Goal: Information Seeking & Learning: Learn about a topic

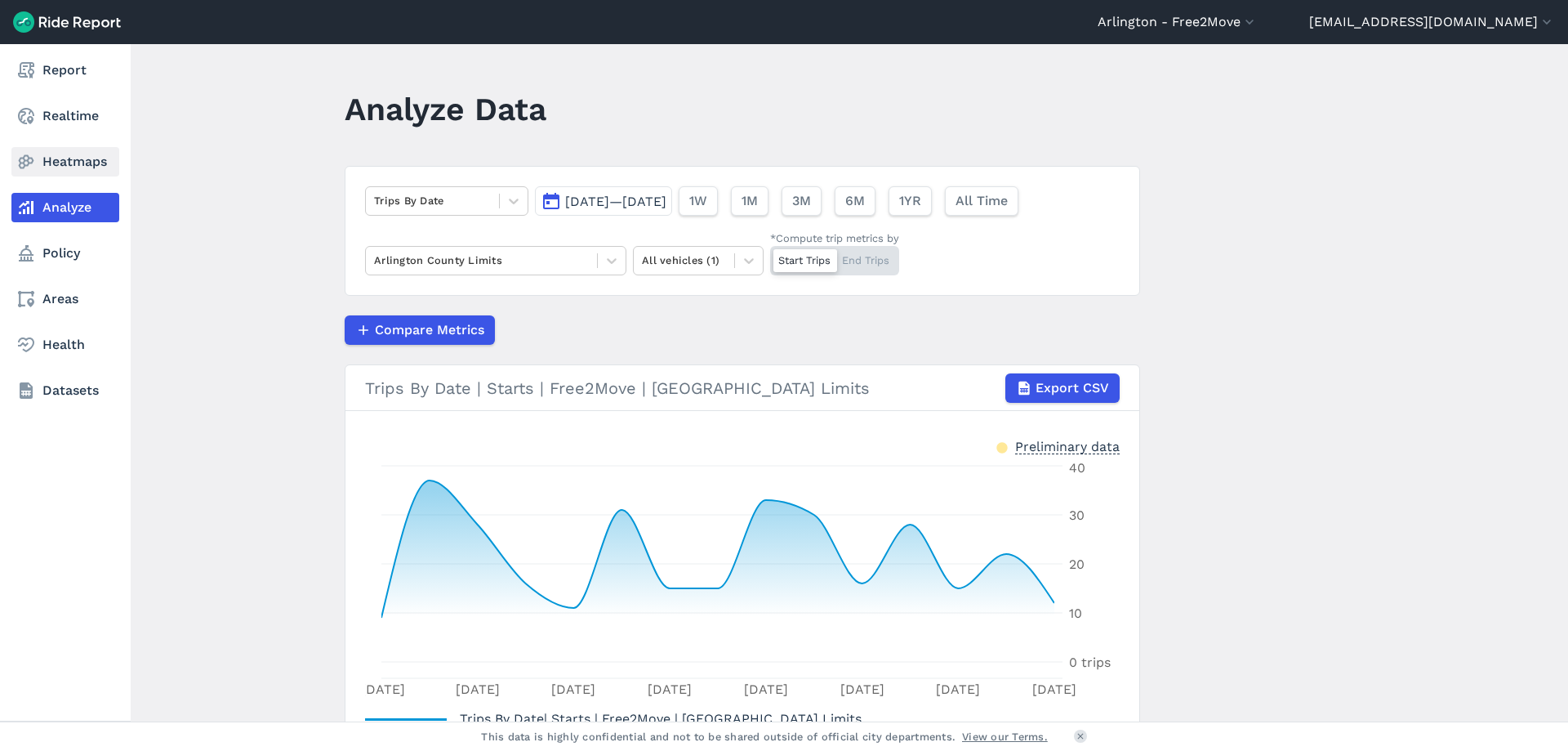
click at [54, 152] on link "Heatmaps" at bounding box center [65, 161] width 107 height 29
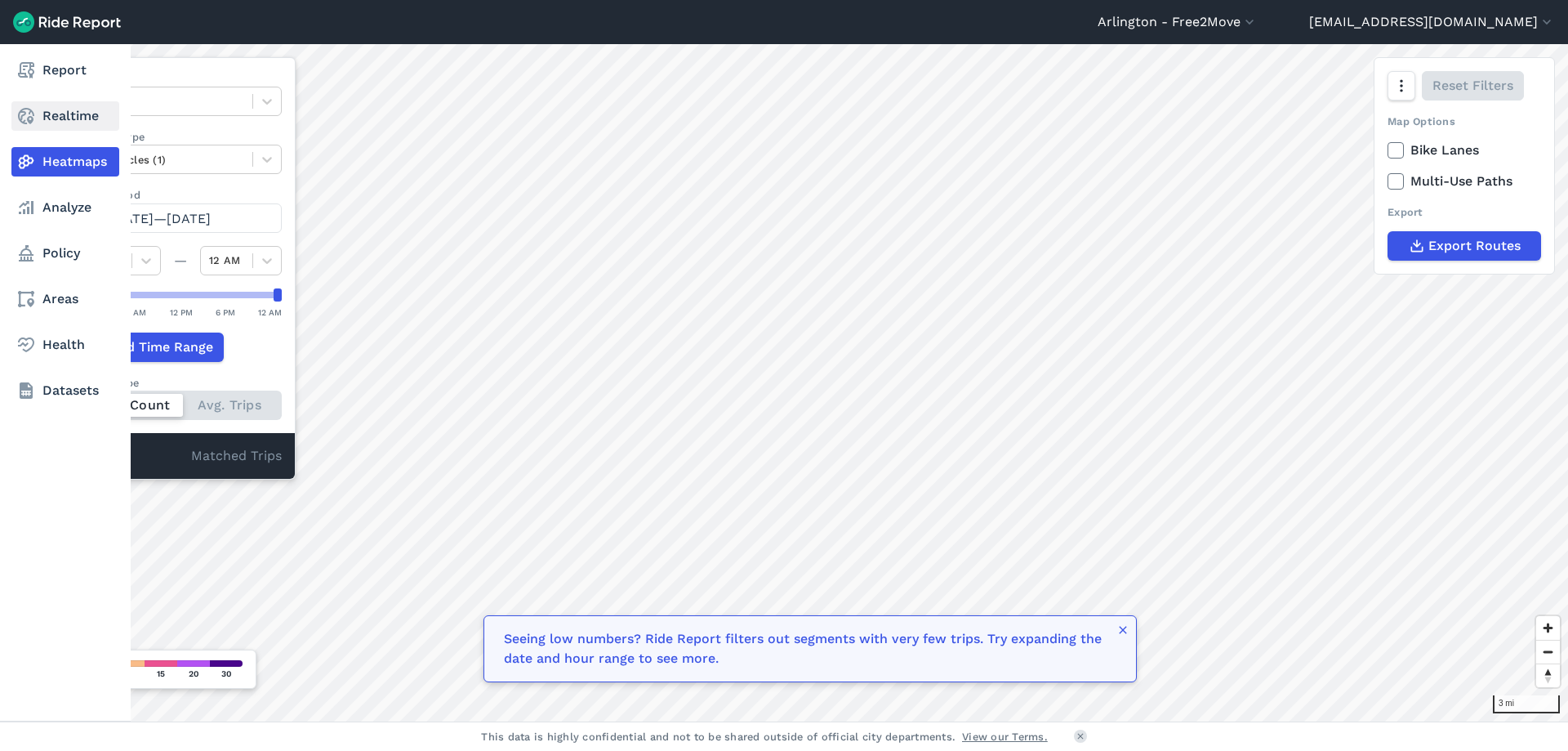
click at [50, 123] on link "Realtime" at bounding box center [65, 115] width 107 height 29
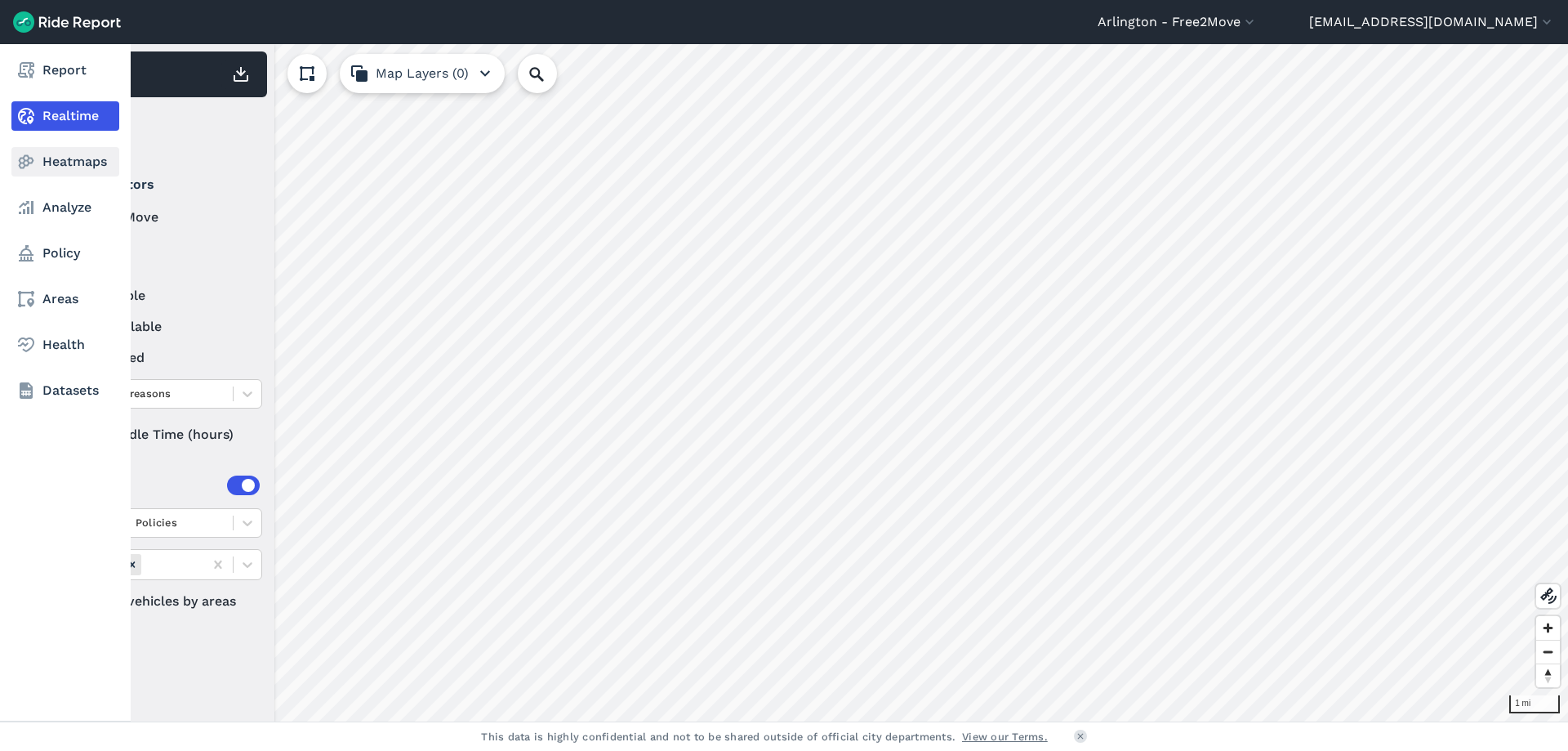
click at [32, 163] on use at bounding box center [26, 162] width 16 height 14
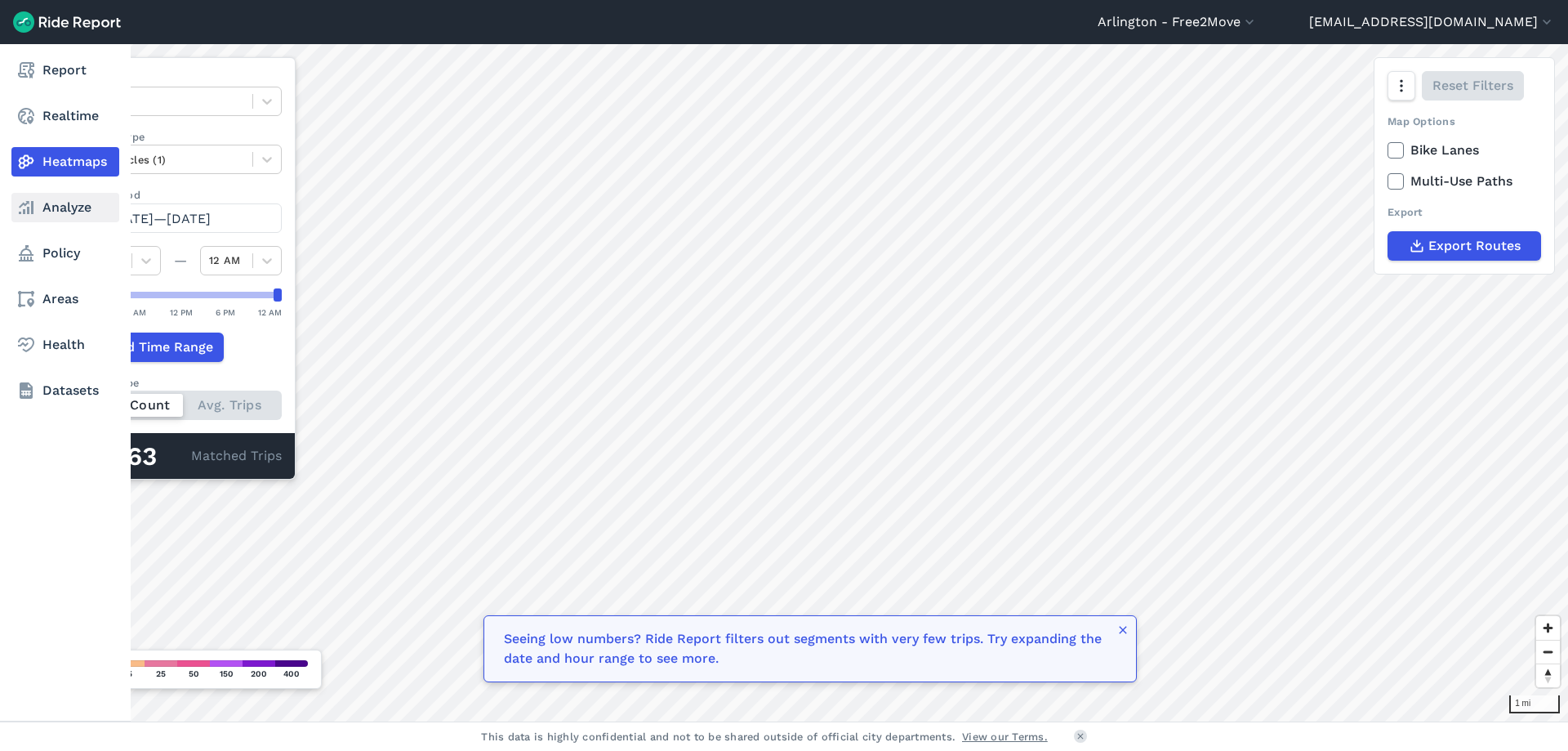
click at [56, 220] on link "Analyze" at bounding box center [65, 207] width 107 height 29
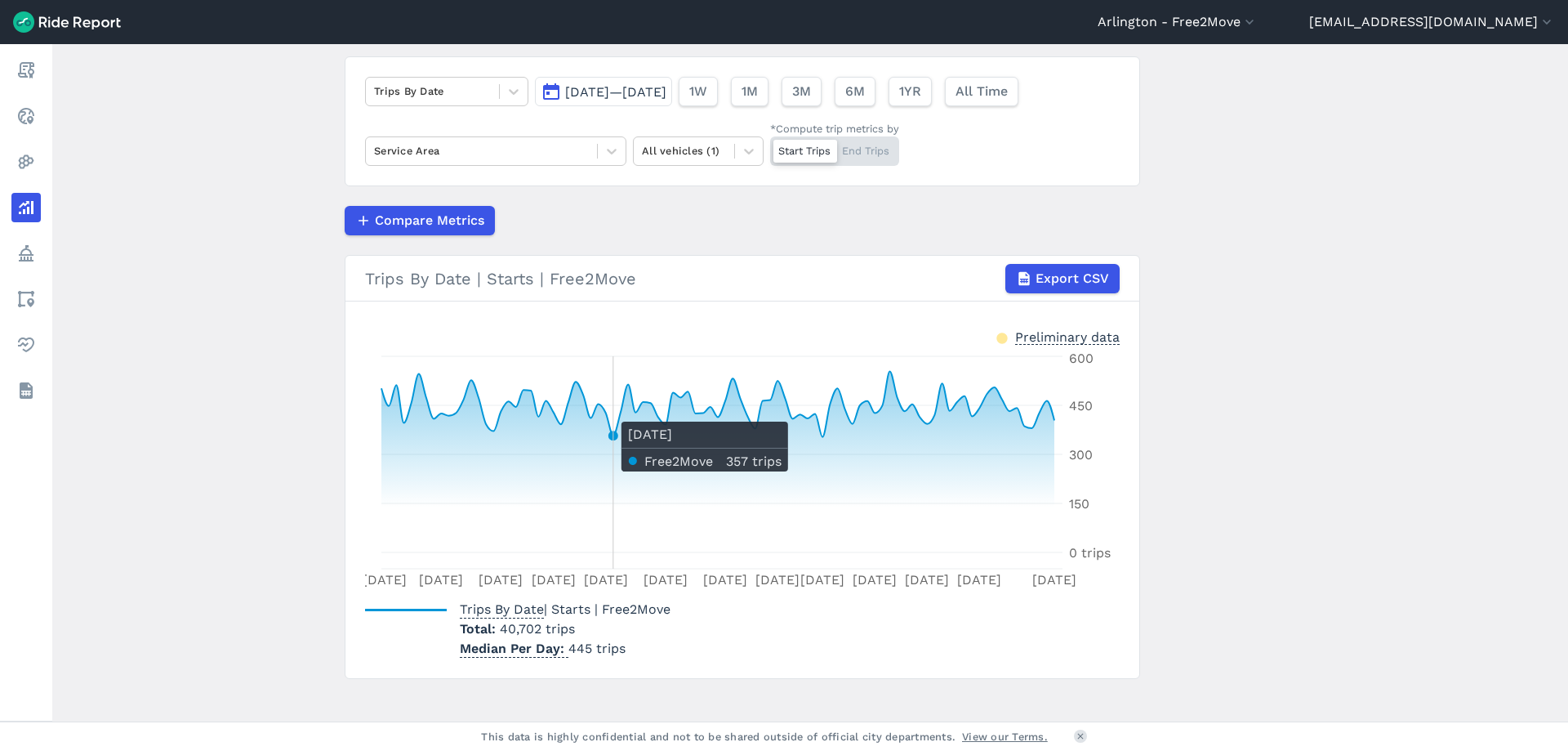
scroll to position [126, 0]
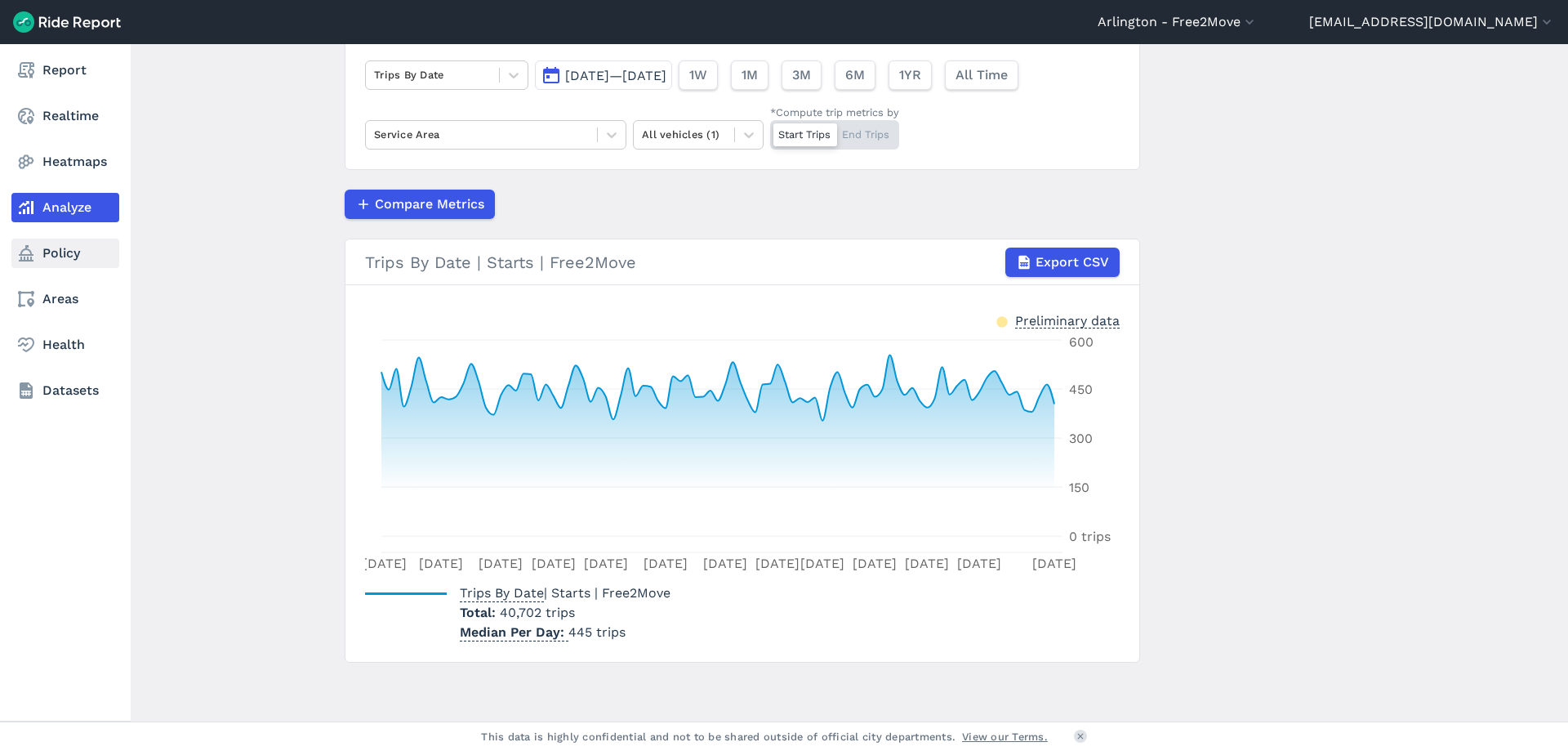
click at [30, 266] on link "Policy" at bounding box center [65, 253] width 107 height 29
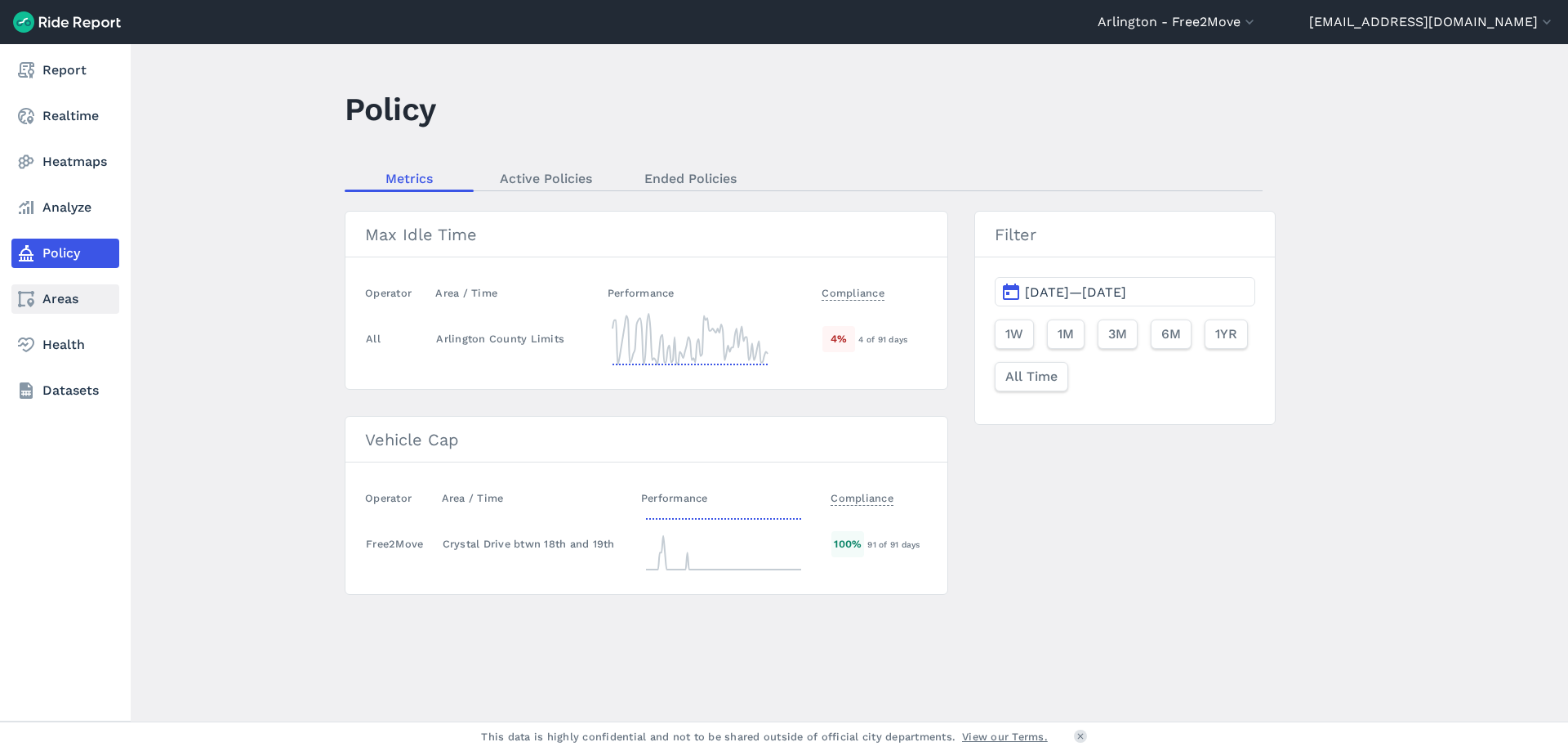
click at [30, 295] on icon at bounding box center [26, 299] width 19 height 19
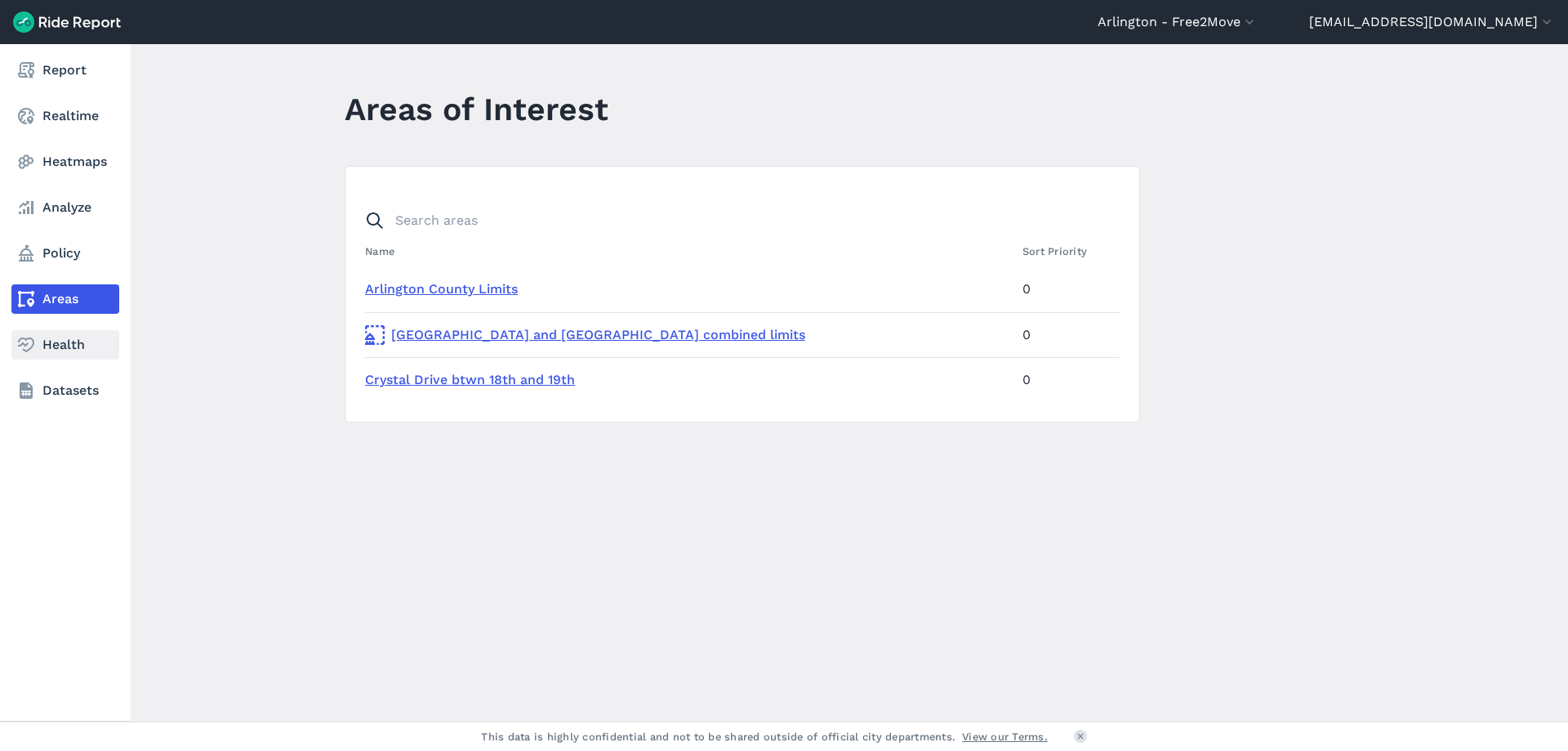
click at [44, 352] on link "Health" at bounding box center [65, 345] width 107 height 29
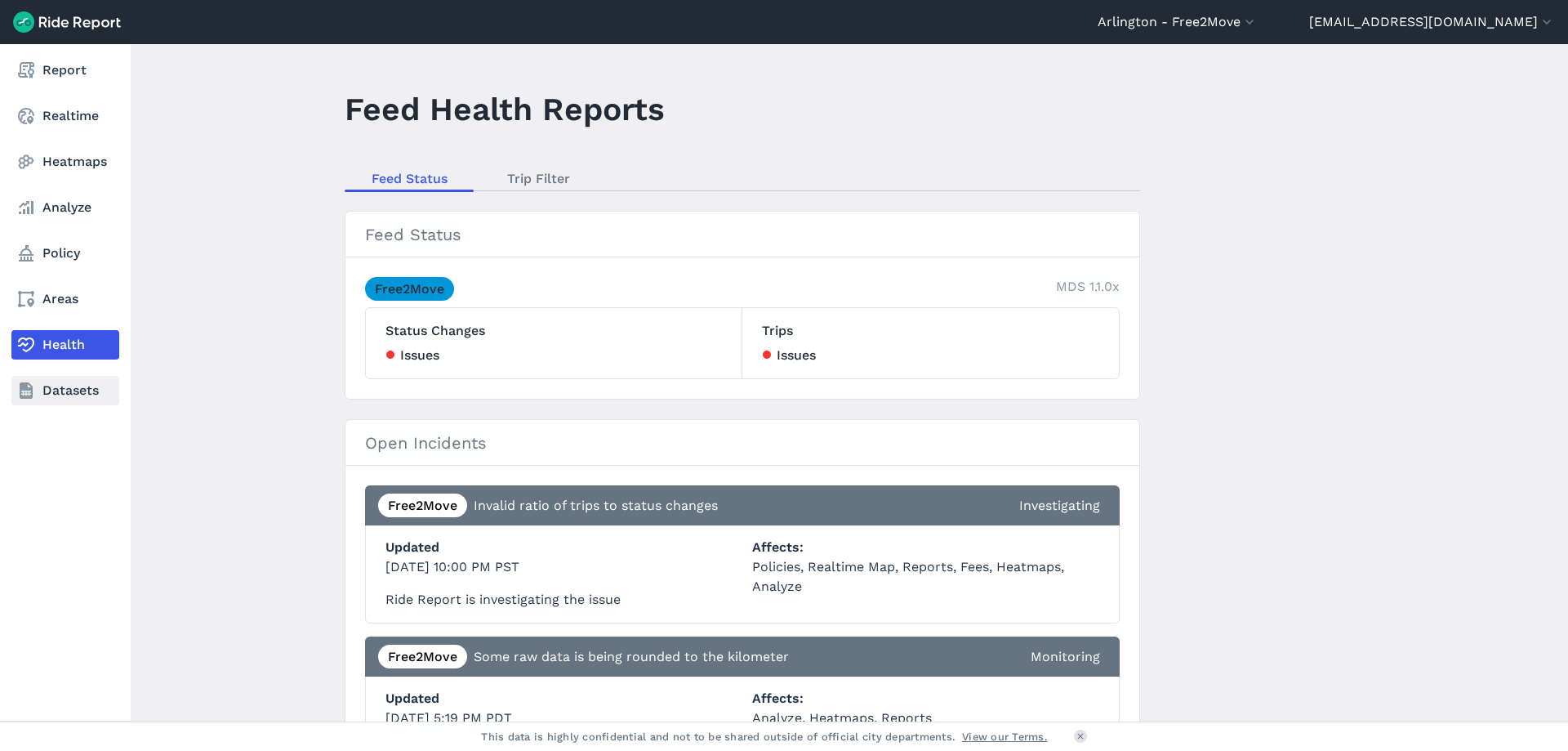
click at [28, 399] on icon at bounding box center [26, 390] width 19 height 19
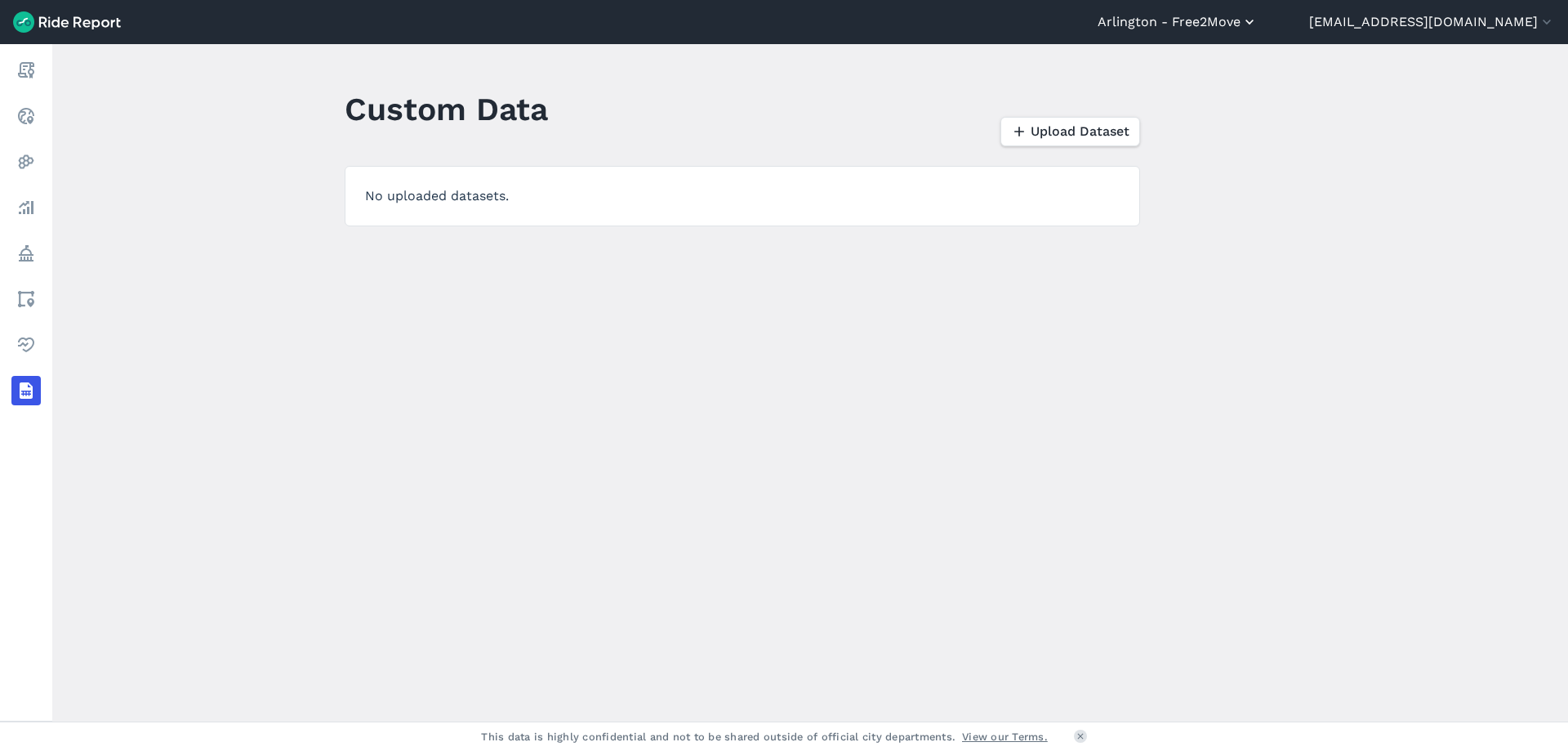
click at [1208, 25] on button "Arlington - Free2Move" at bounding box center [1178, 22] width 160 height 19
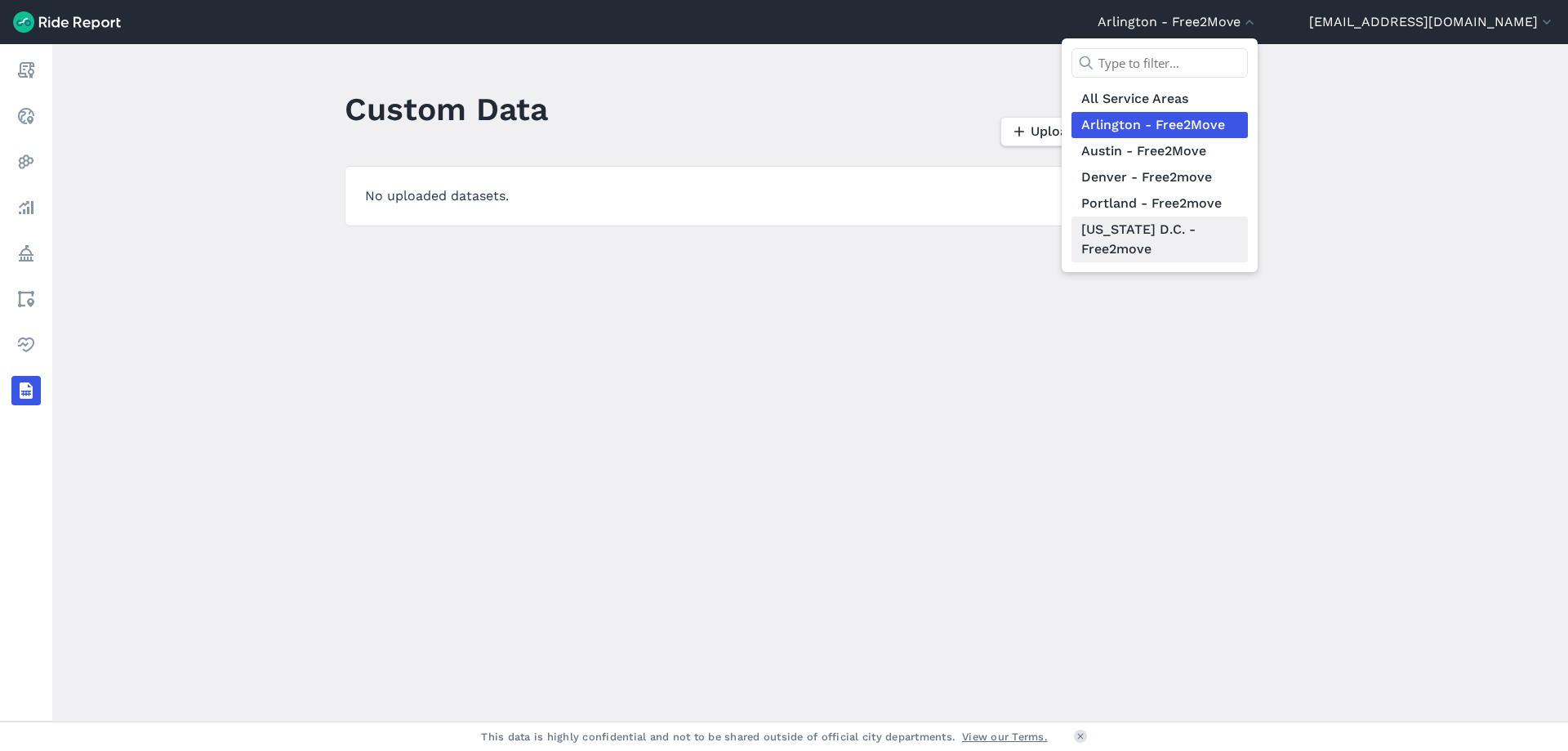
click at [1150, 222] on link "[US_STATE] D.C. - Free2move" at bounding box center [1159, 240] width 176 height 46
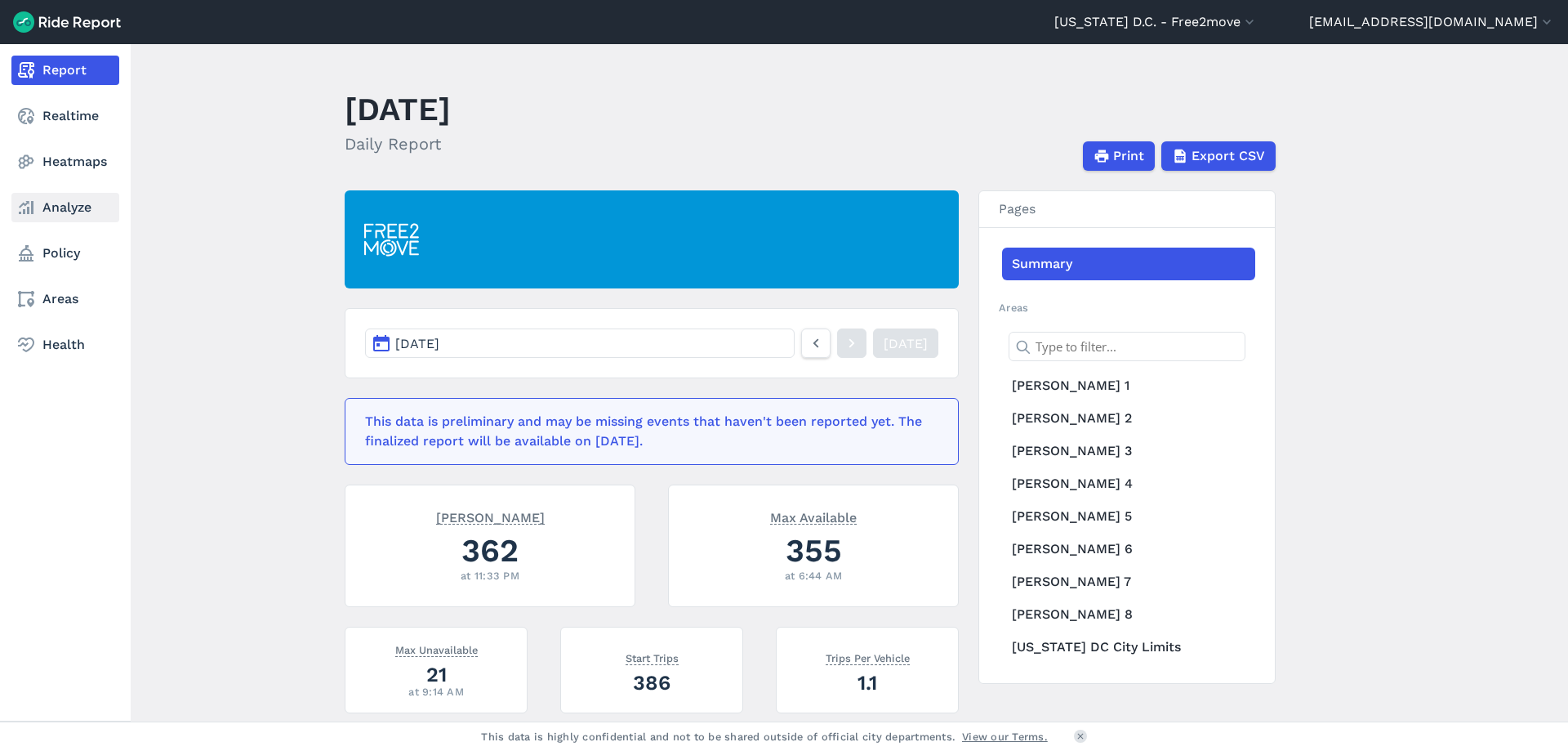
click at [33, 212] on use at bounding box center [26, 207] width 15 height 13
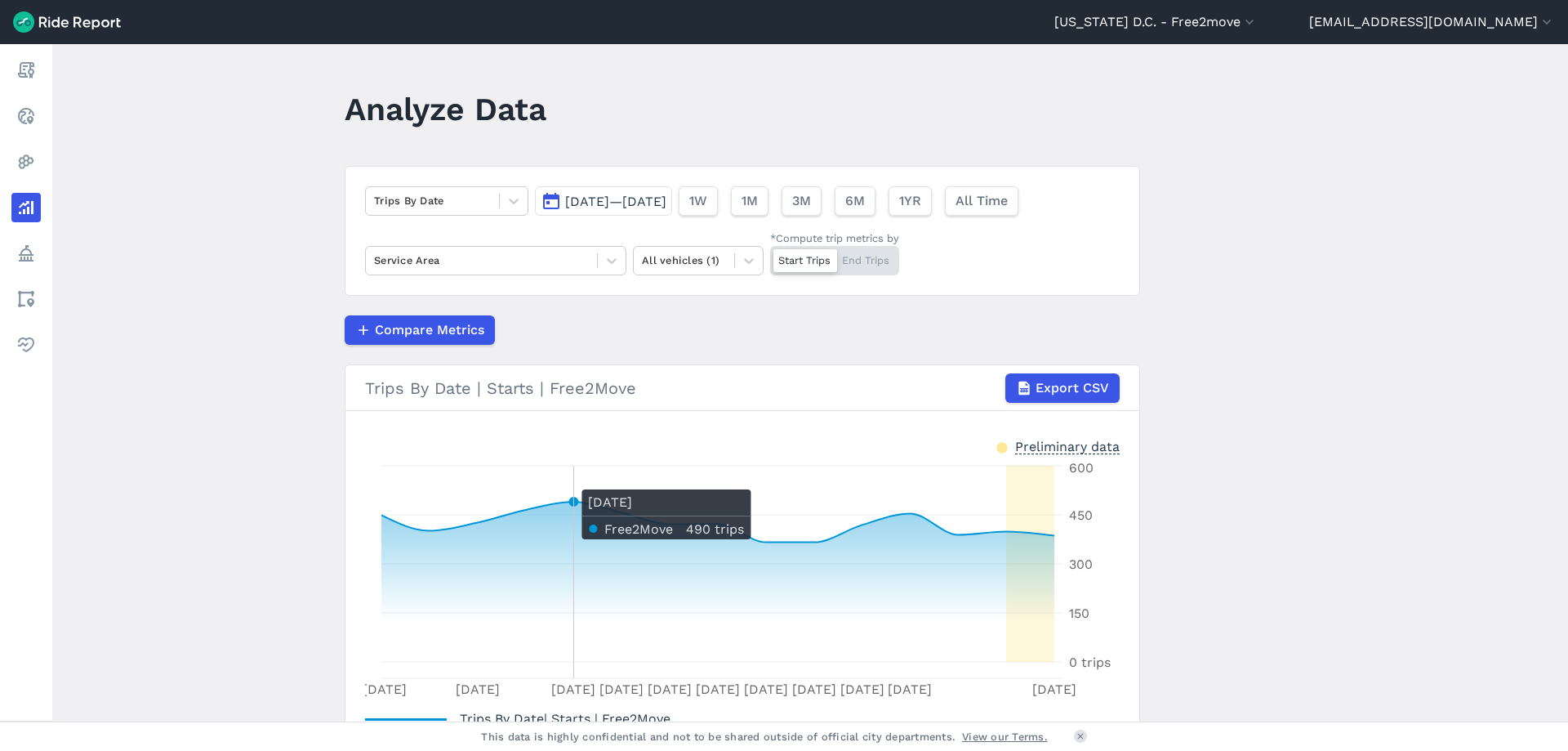
click at [551, 481] on icon "[DATE] [DATE] [DATE] [DATE] [DATE] [DATE] [DATE] [DATE] [DATE] [DATE] [DATE] 0 …" at bounding box center [742, 580] width 755 height 245
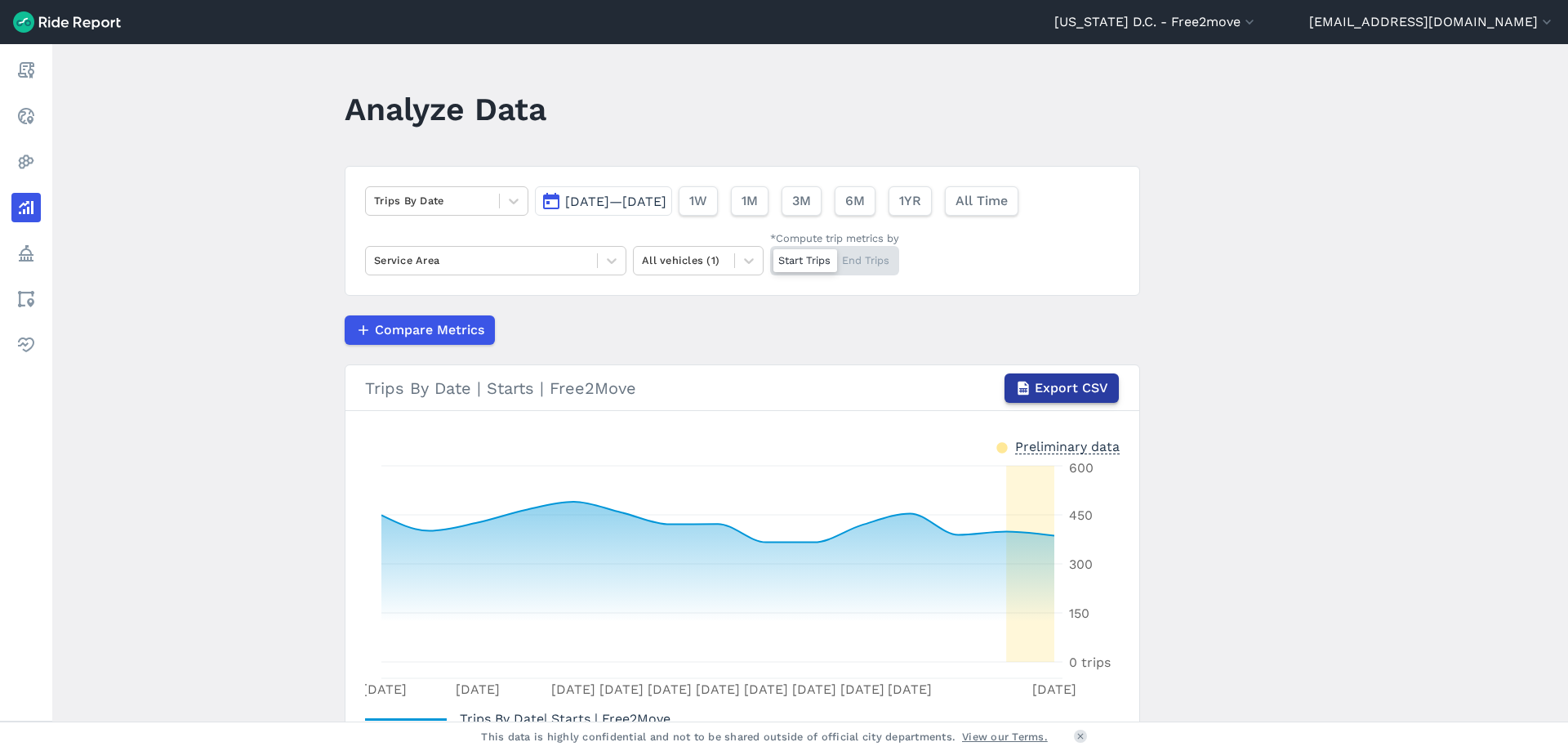
click at [1024, 398] on button "Export CSV" at bounding box center [1061, 388] width 115 height 29
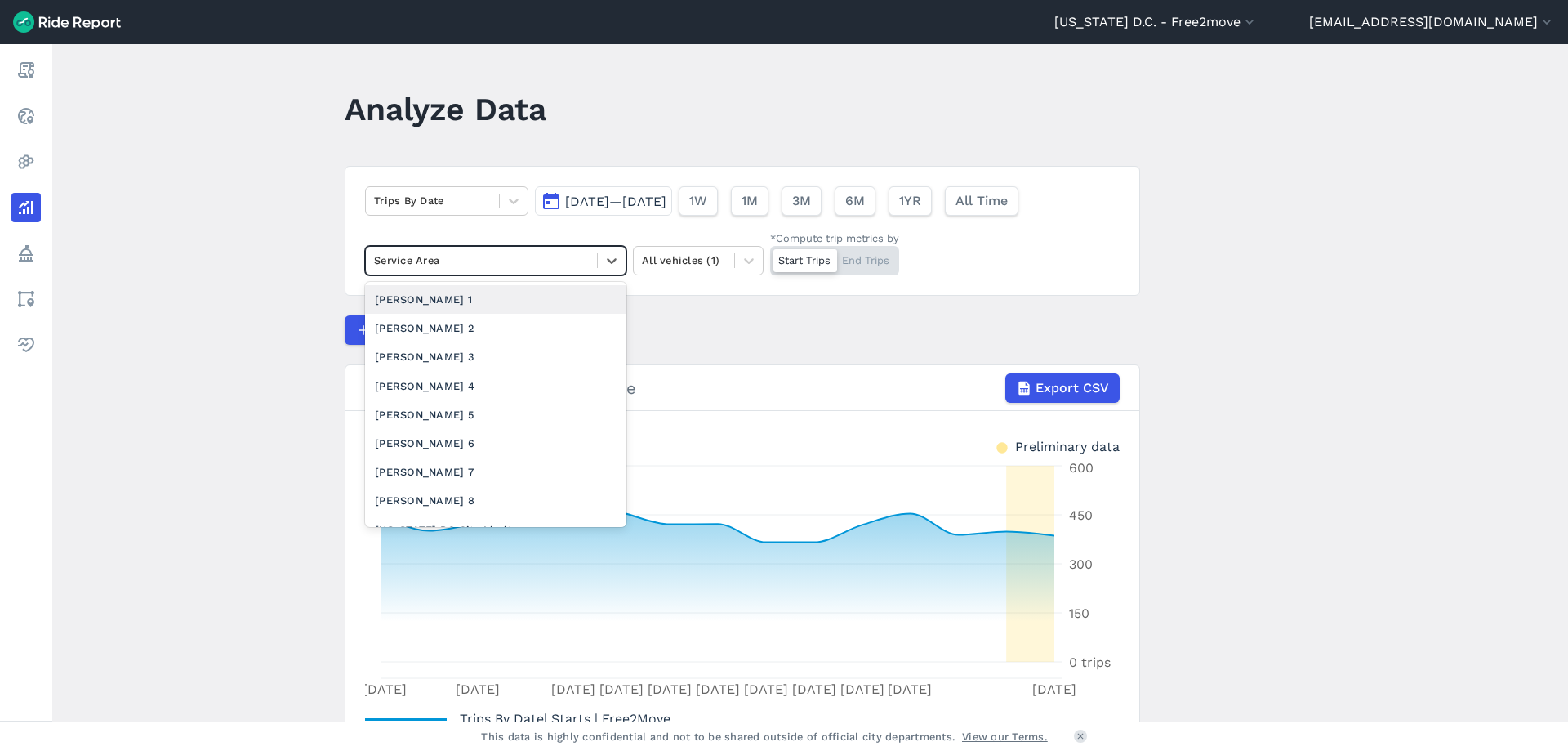
click at [451, 254] on div at bounding box center [482, 260] width 215 height 19
click at [706, 300] on article "Trips By Date [DATE]—[DATE] 1W 1M 3M 6M 1YR All Time option [PERSON_NAME] 1 foc…" at bounding box center [742, 477] width 795 height 622
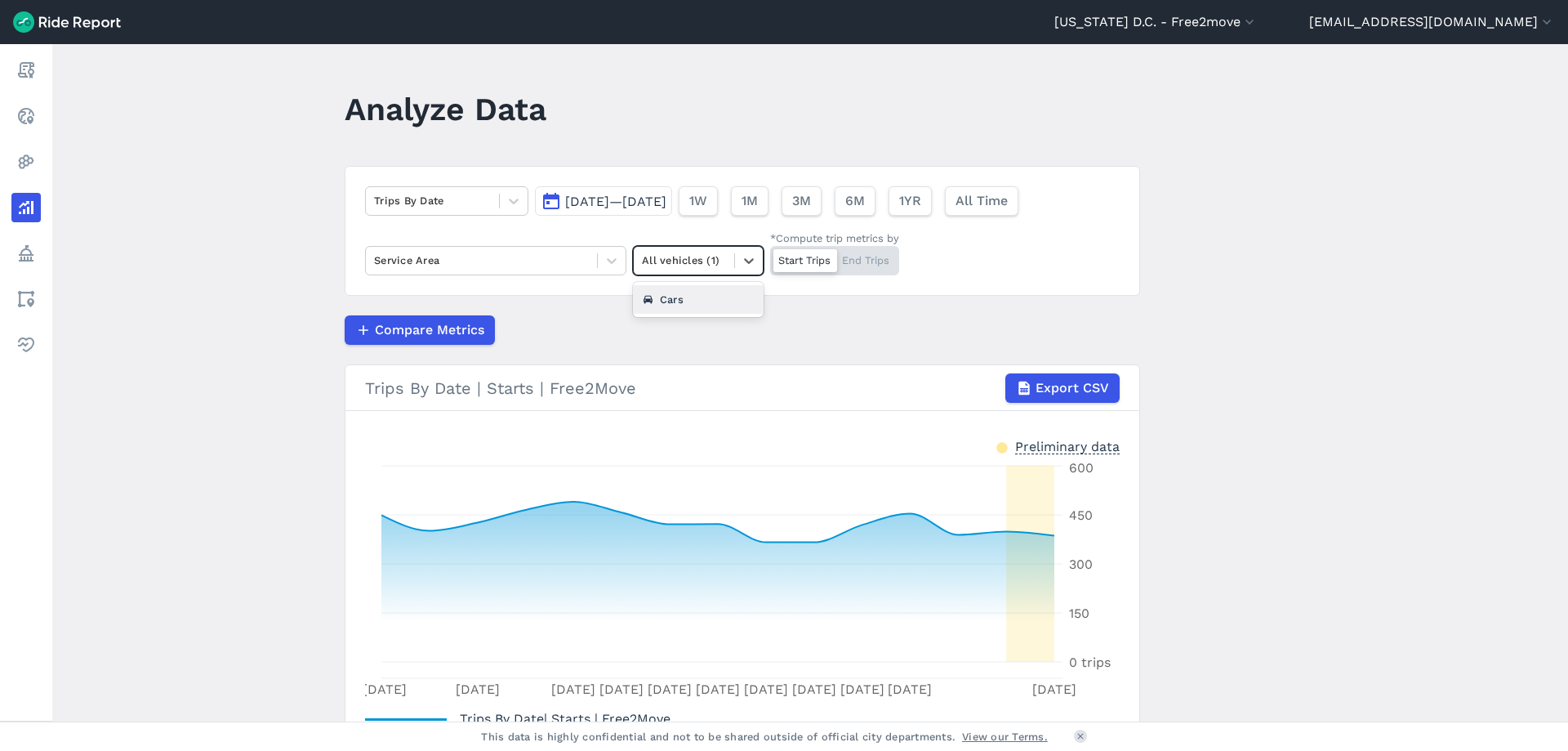
click at [713, 257] on div at bounding box center [684, 260] width 84 height 19
click at [444, 207] on div at bounding box center [433, 200] width 117 height 19
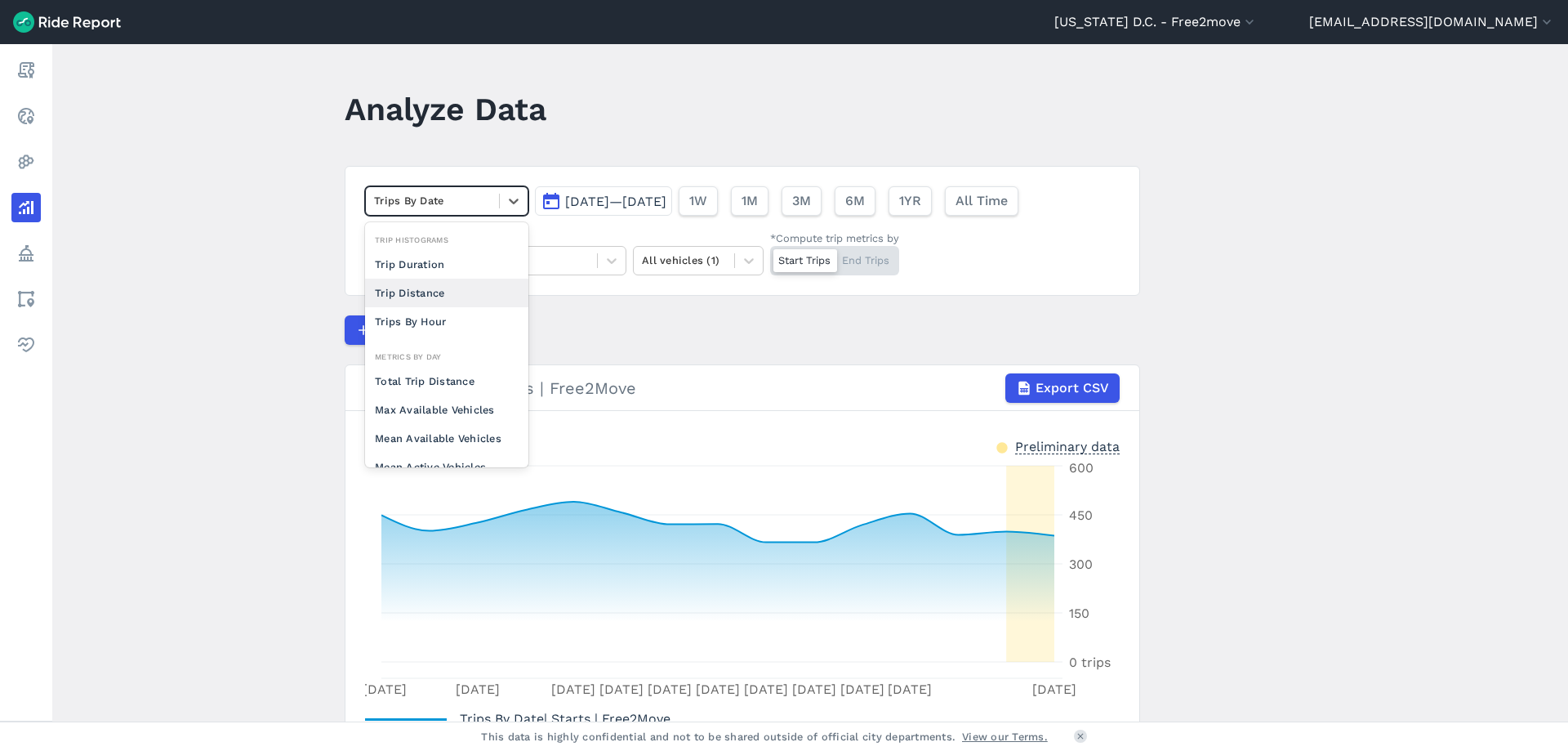
click at [413, 286] on div "Trip Distance" at bounding box center [446, 293] width 163 height 28
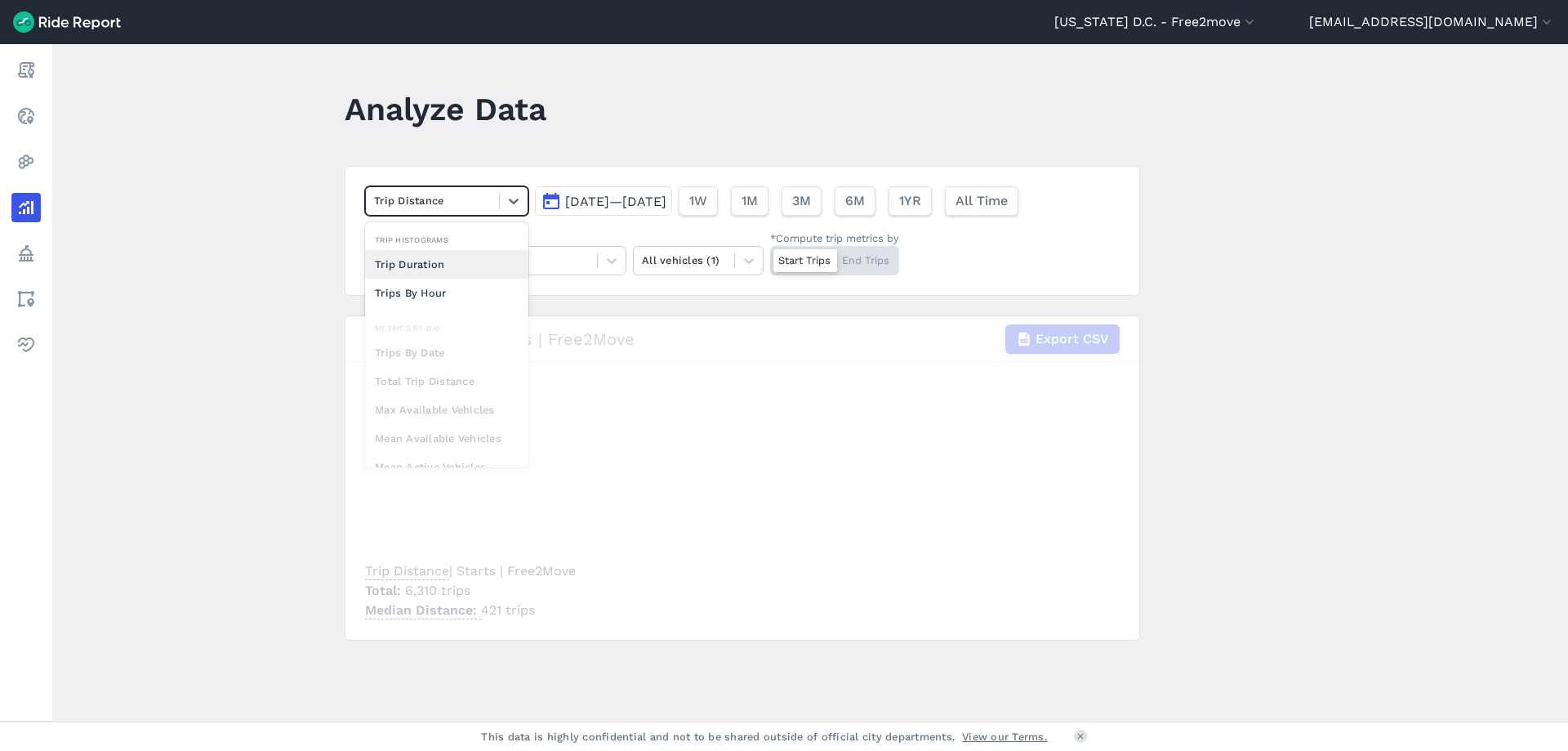
click at [464, 187] on div "Trip Distance" at bounding box center [446, 200] width 163 height 29
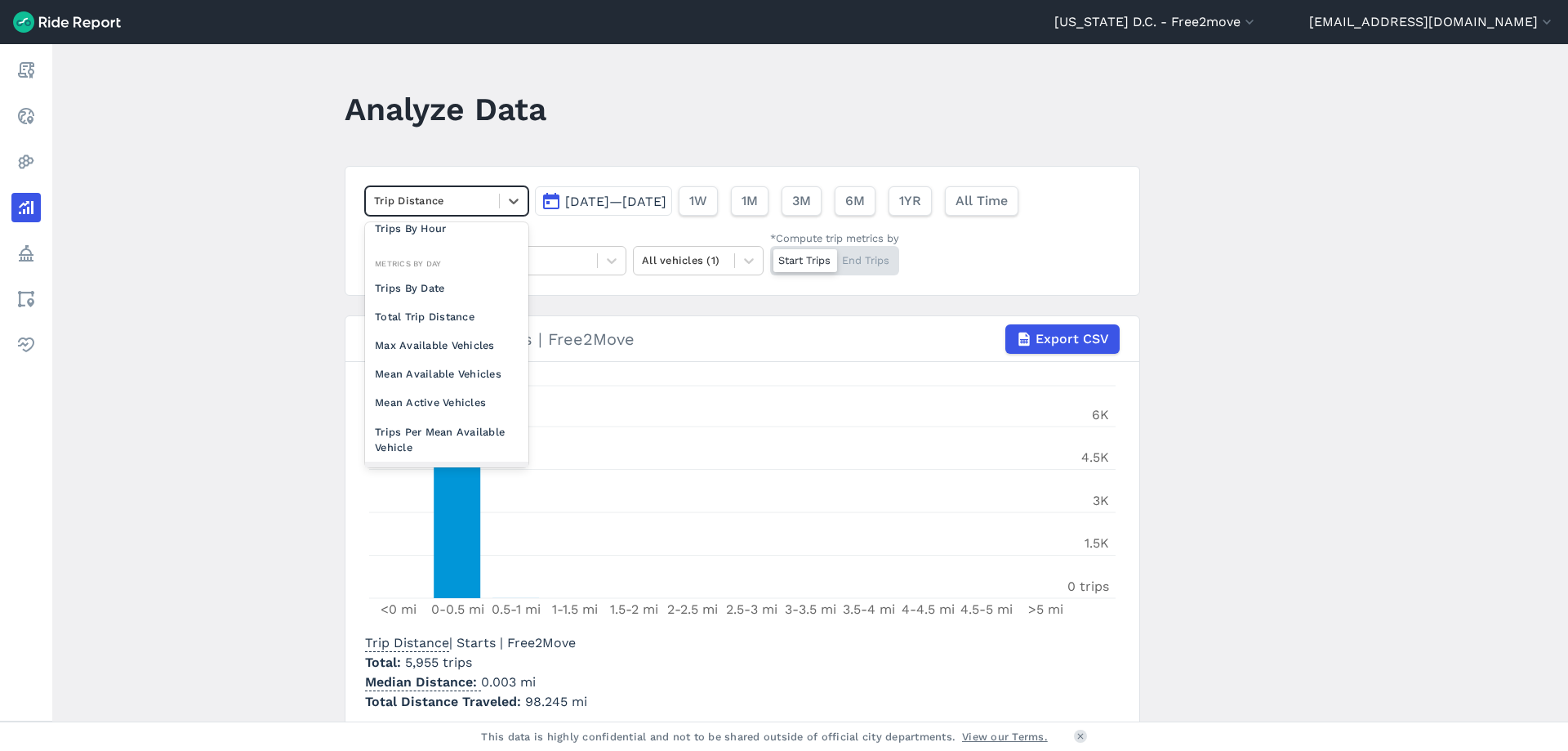
scroll to position [60, 0]
click at [425, 412] on div "Mean Active Vehicles" at bounding box center [446, 407] width 163 height 28
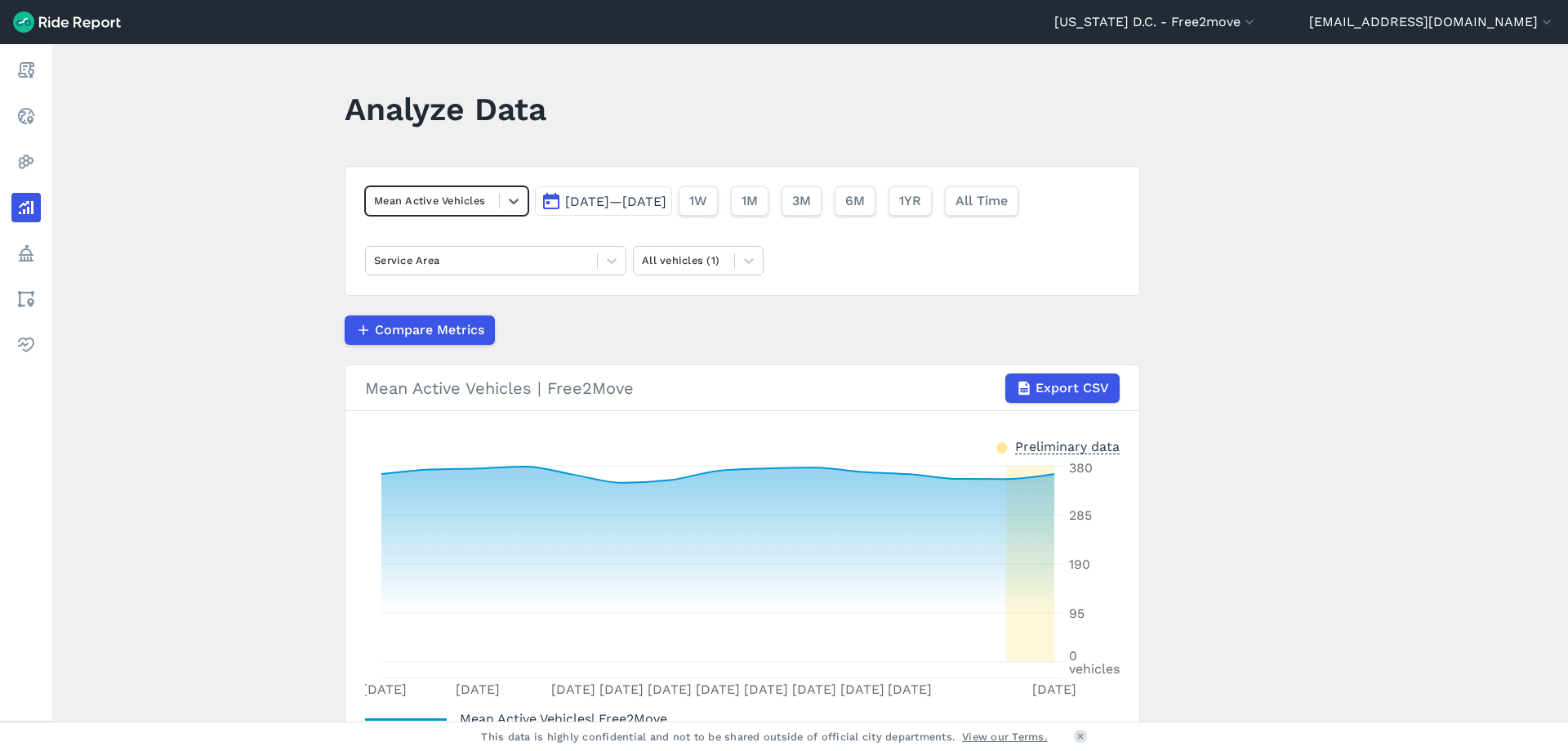
click at [507, 182] on div "option Mean Active Vehicles, selected. Select is focused ,type to refine list, …" at bounding box center [742, 230] width 795 height 130
click at [506, 182] on div "Mean Active Vehicles [DATE]—[DATE] 1W 1M 3M 6M 1YR All Time Service Area All ve…" at bounding box center [742, 230] width 795 height 130
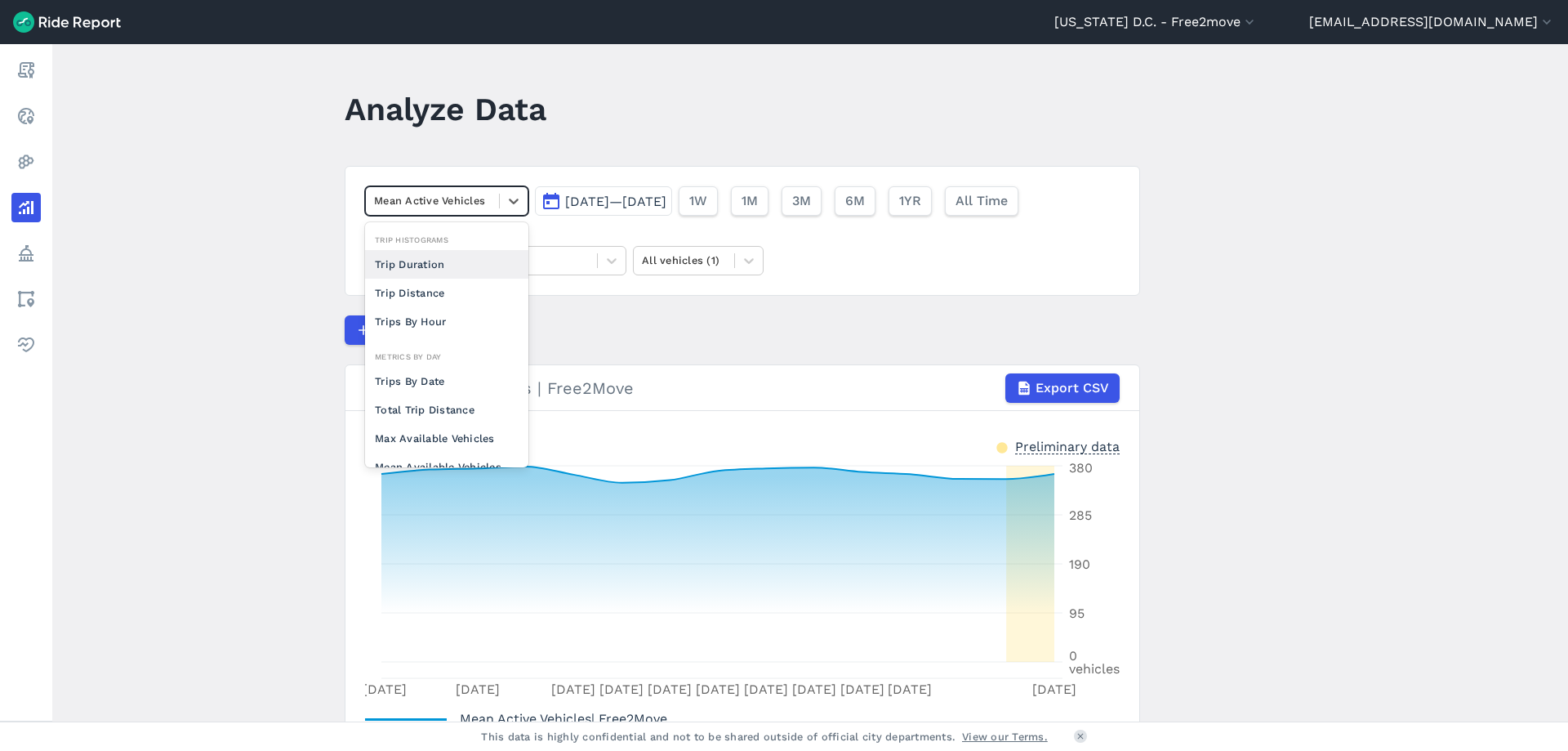
click at [495, 192] on div "Mean Active Vehicles" at bounding box center [432, 200] width 133 height 26
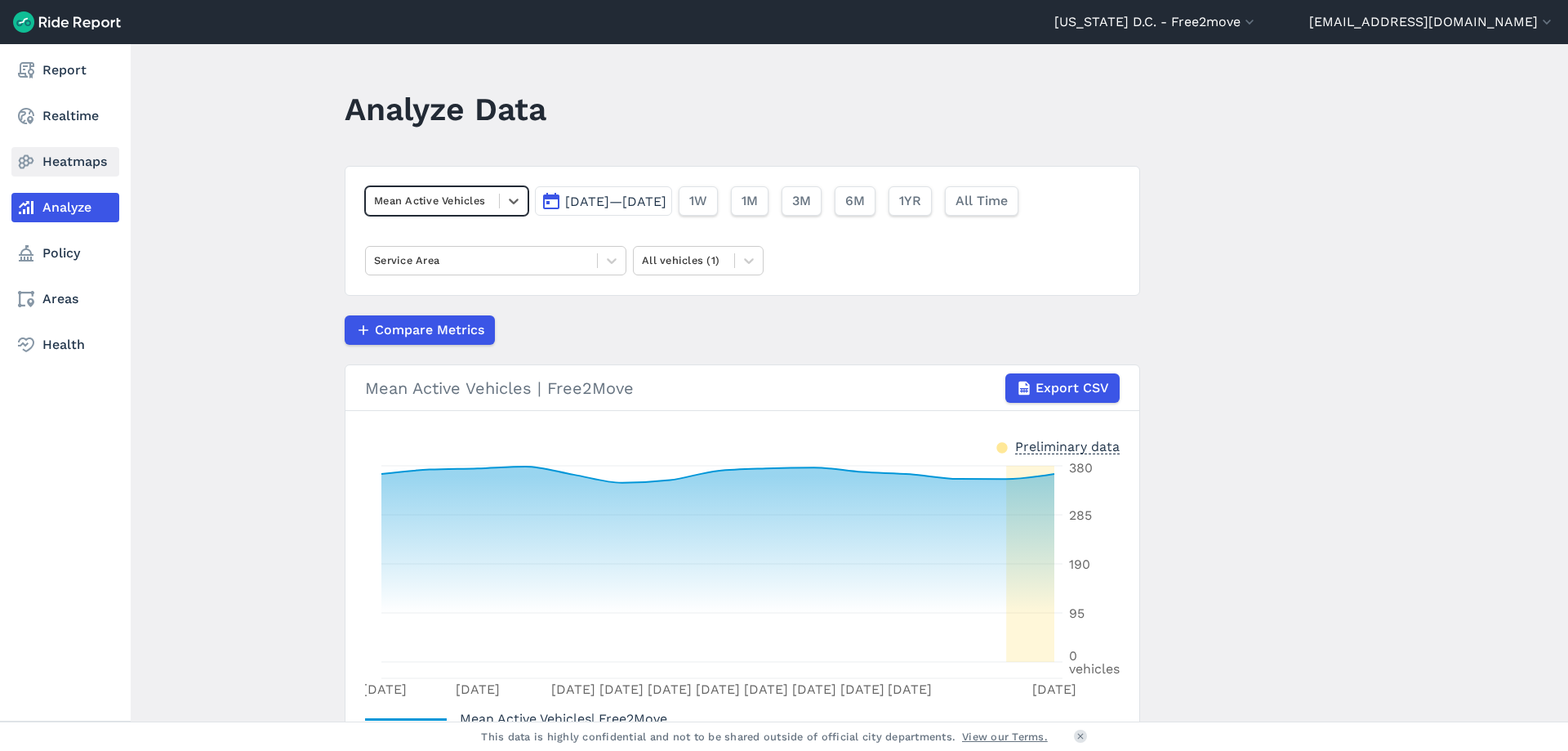
click at [22, 153] on icon at bounding box center [26, 161] width 19 height 19
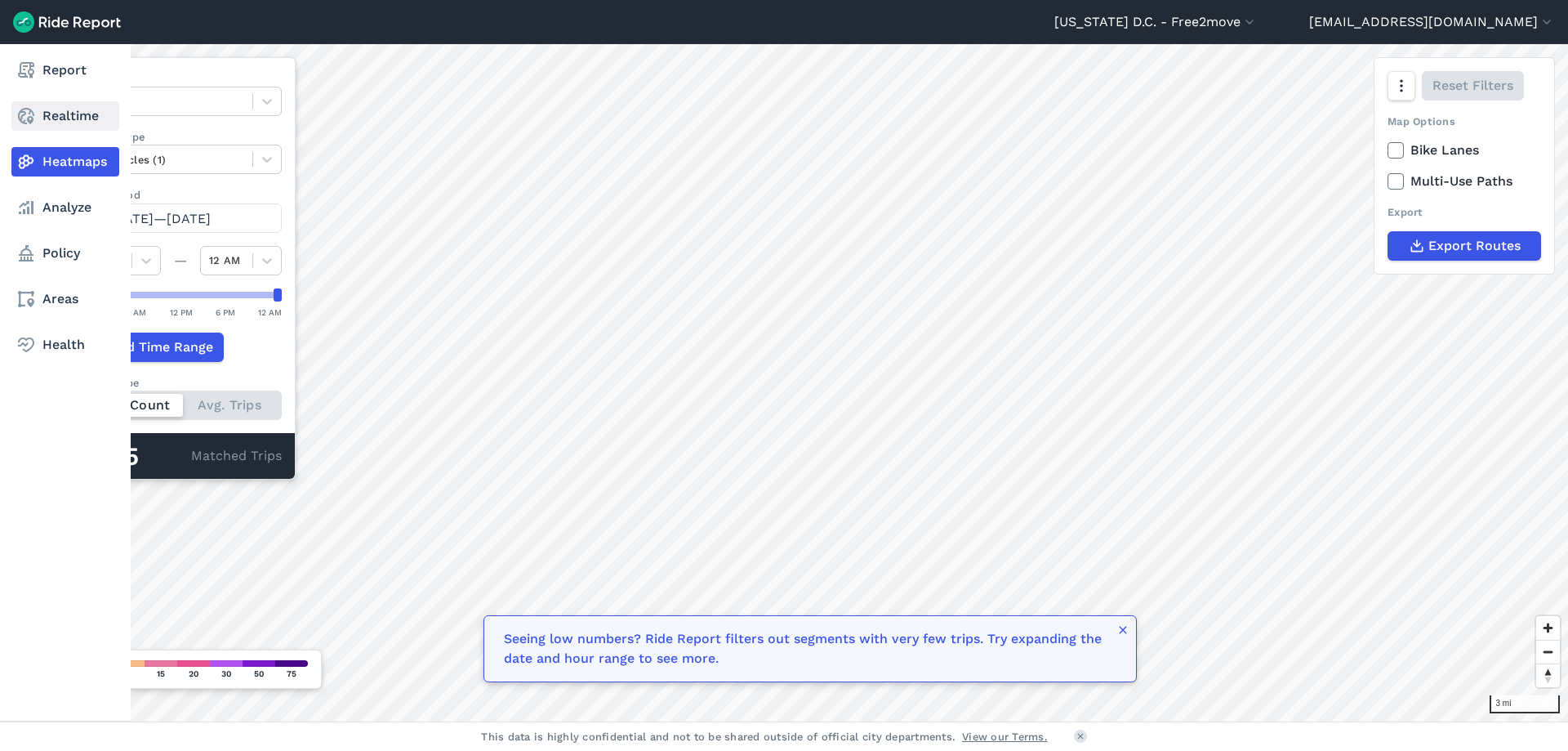
click at [66, 114] on link "Realtime" at bounding box center [65, 115] width 107 height 29
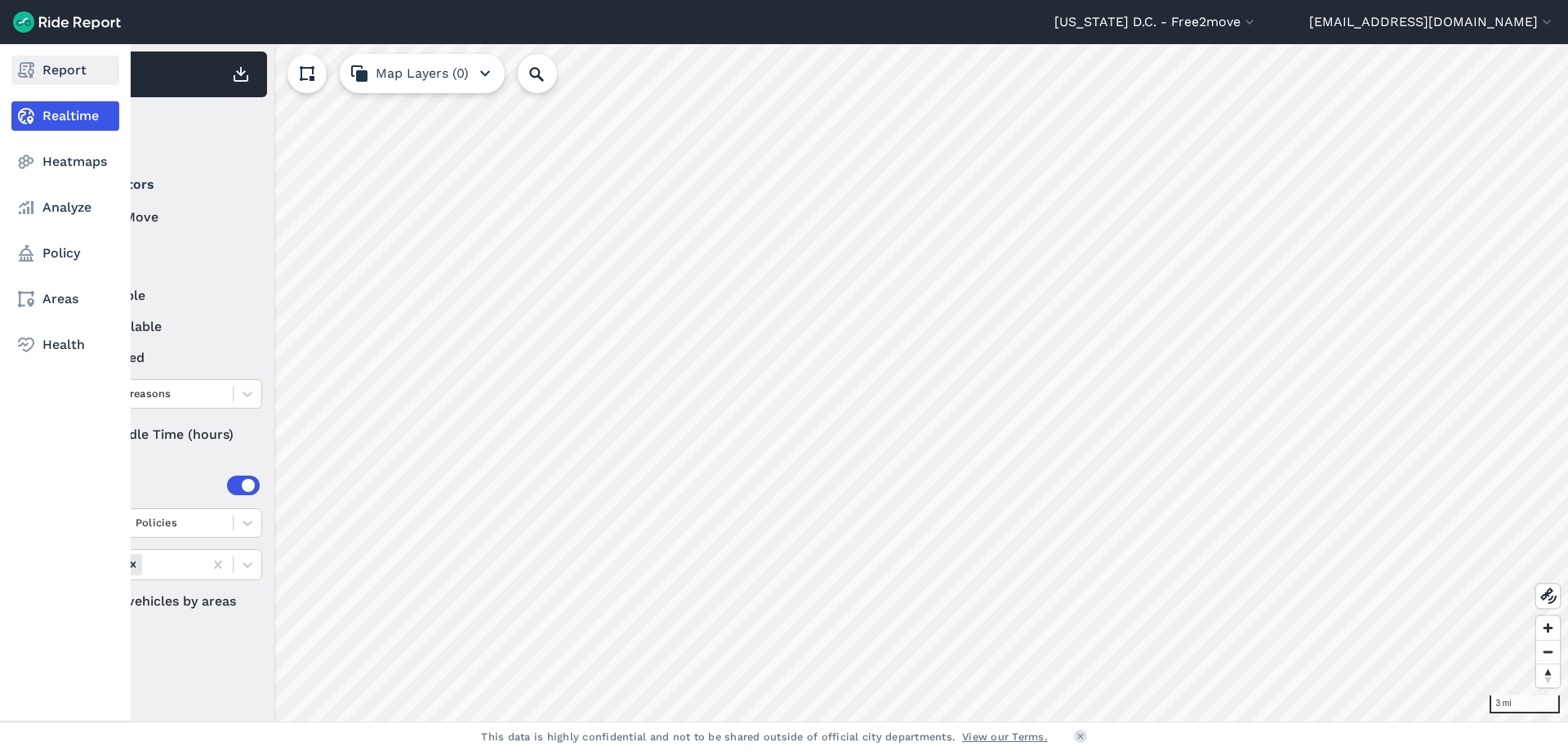
click at [90, 68] on link "Report" at bounding box center [65, 70] width 107 height 29
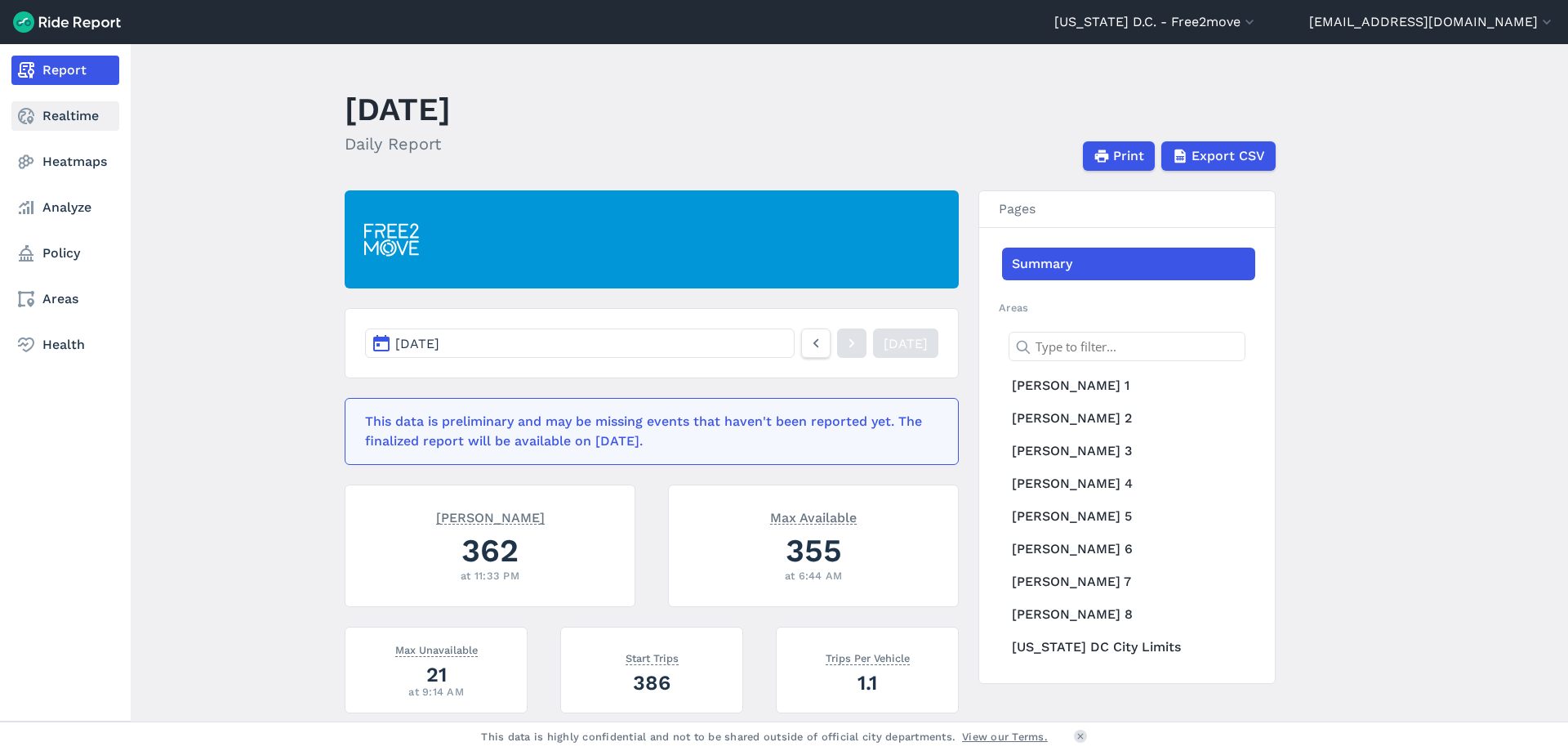
click at [90, 107] on link "Realtime" at bounding box center [65, 115] width 107 height 29
